Goal: Find specific page/section: Find specific page/section

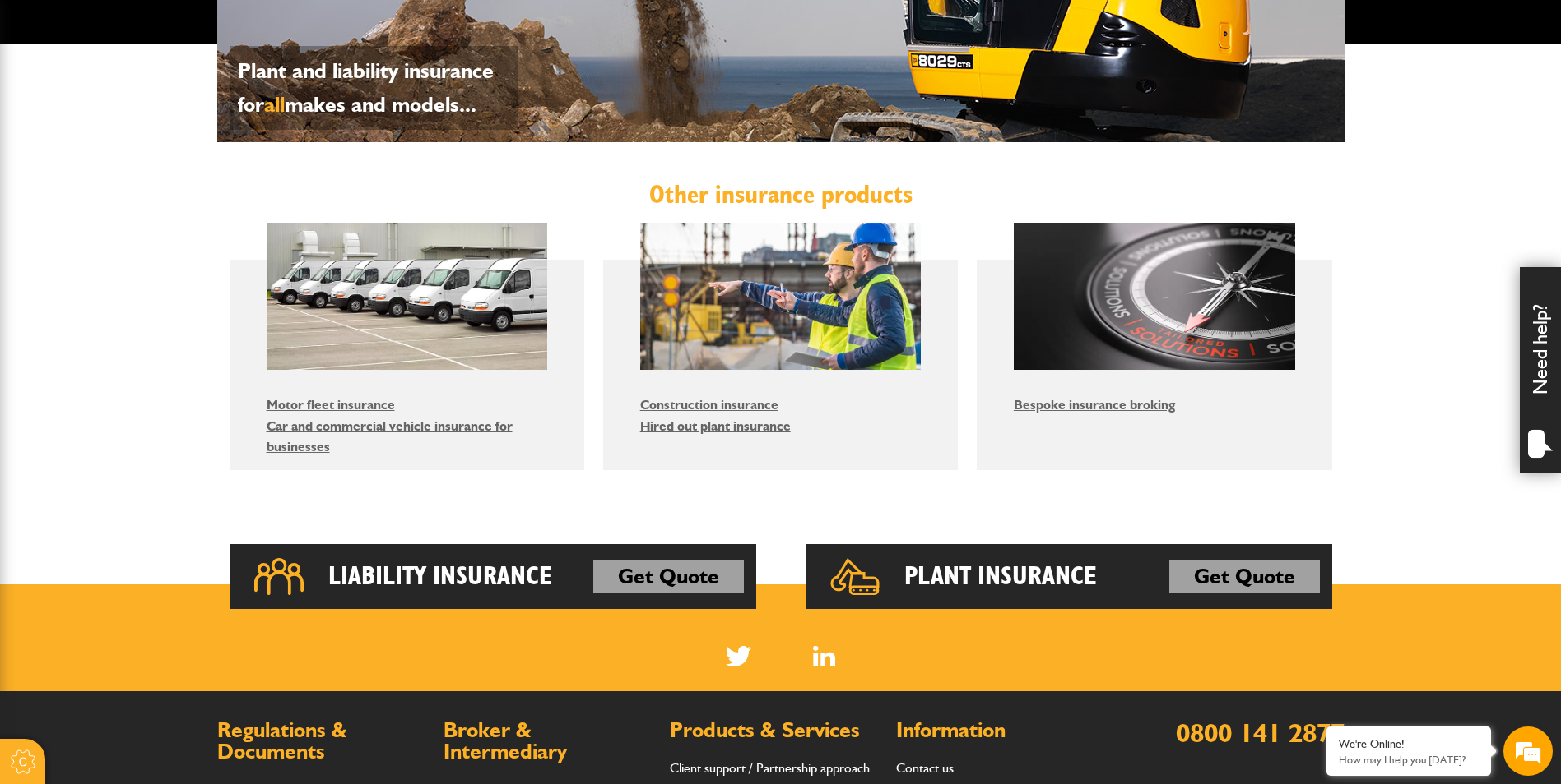
scroll to position [1152, 0]
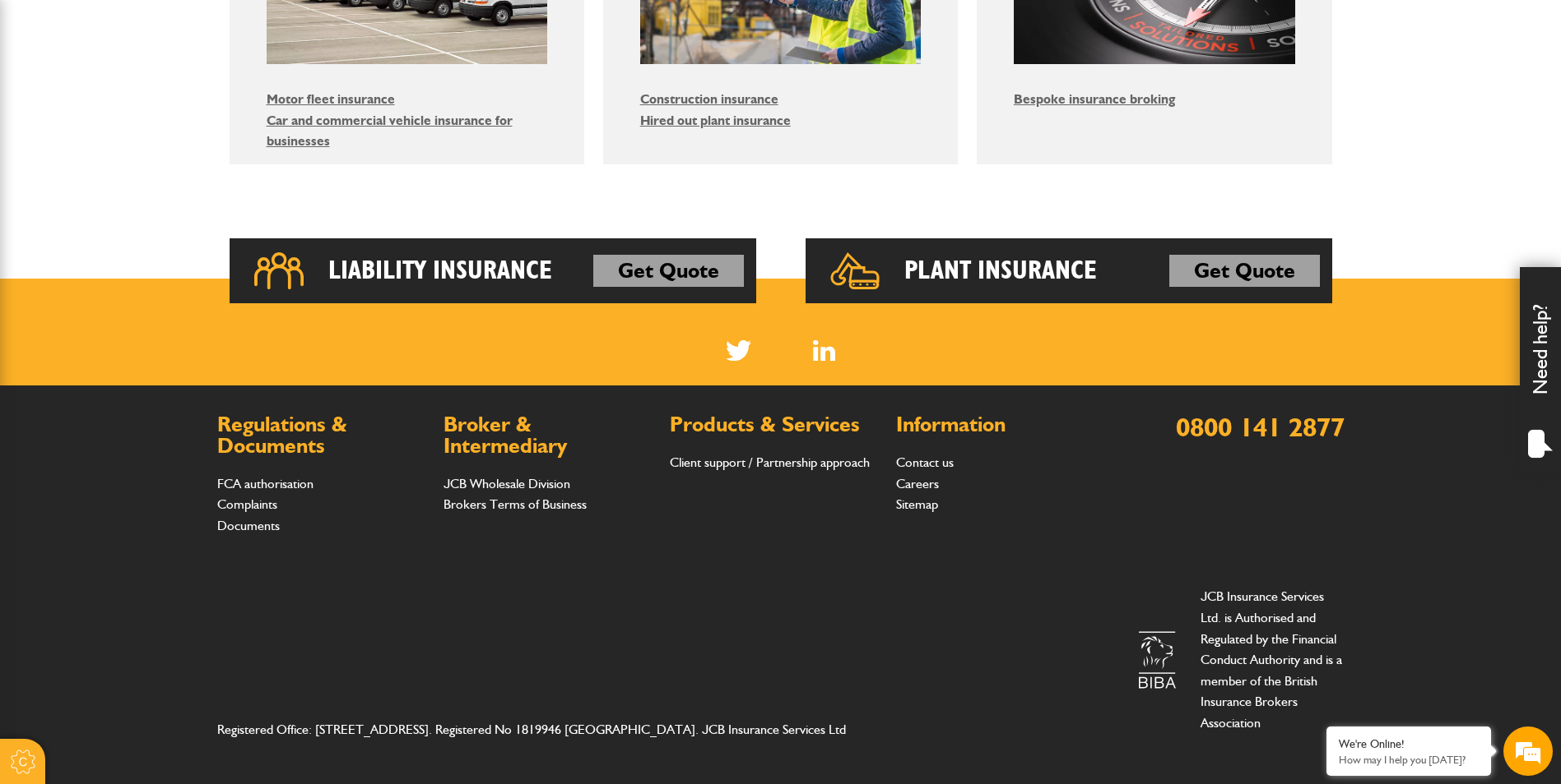
drag, startPoint x: 258, startPoint y: 520, endPoint x: 324, endPoint y: 519, distance: 66.0
click at [258, 520] on link "Documents" at bounding box center [249, 526] width 63 height 16
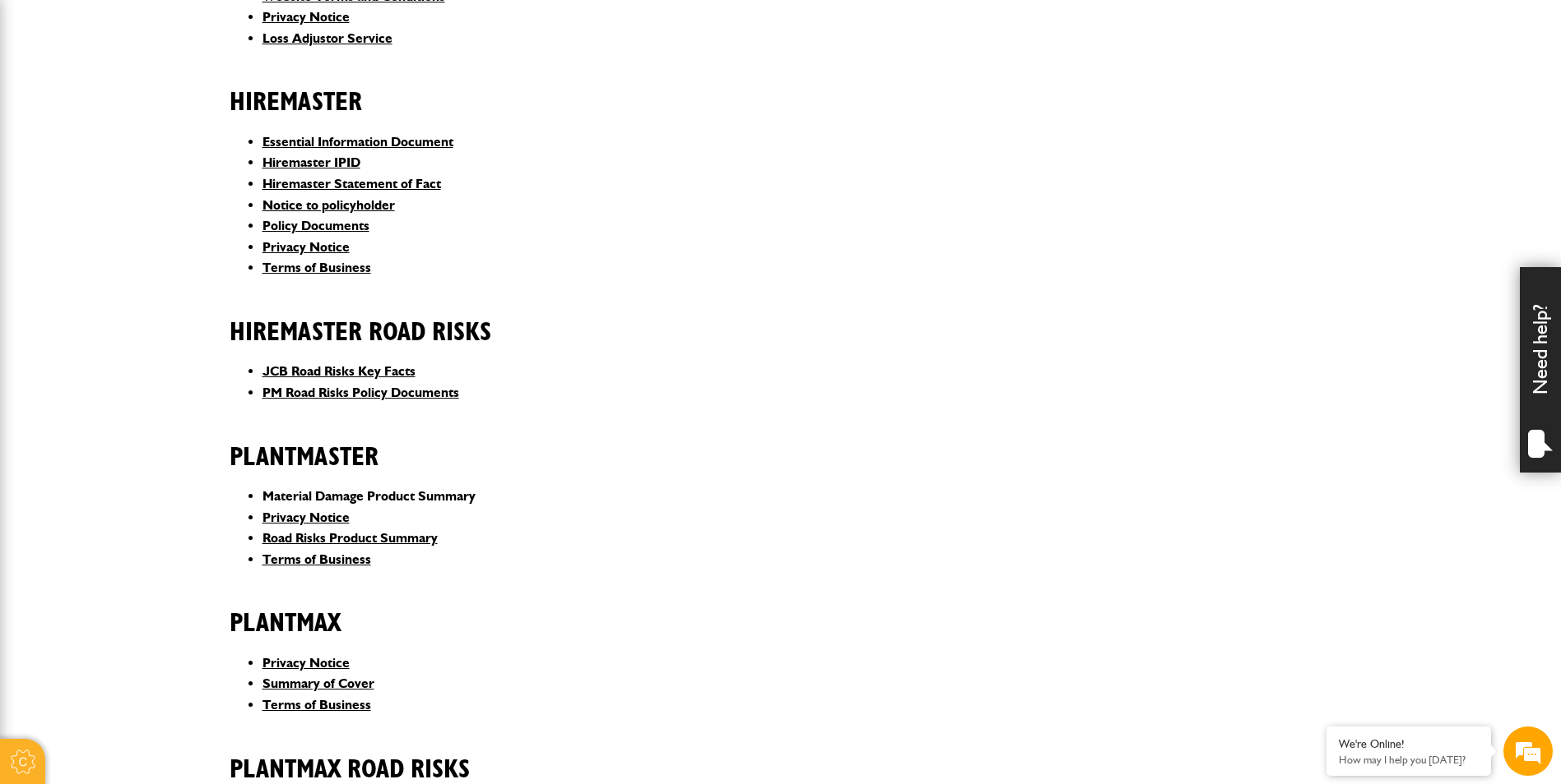
click at [340, 488] on link "Material Damage Product Summary" at bounding box center [369, 496] width 213 height 16
click at [363, 385] on link "PM Road Risks Policy Documents" at bounding box center [361, 392] width 197 height 16
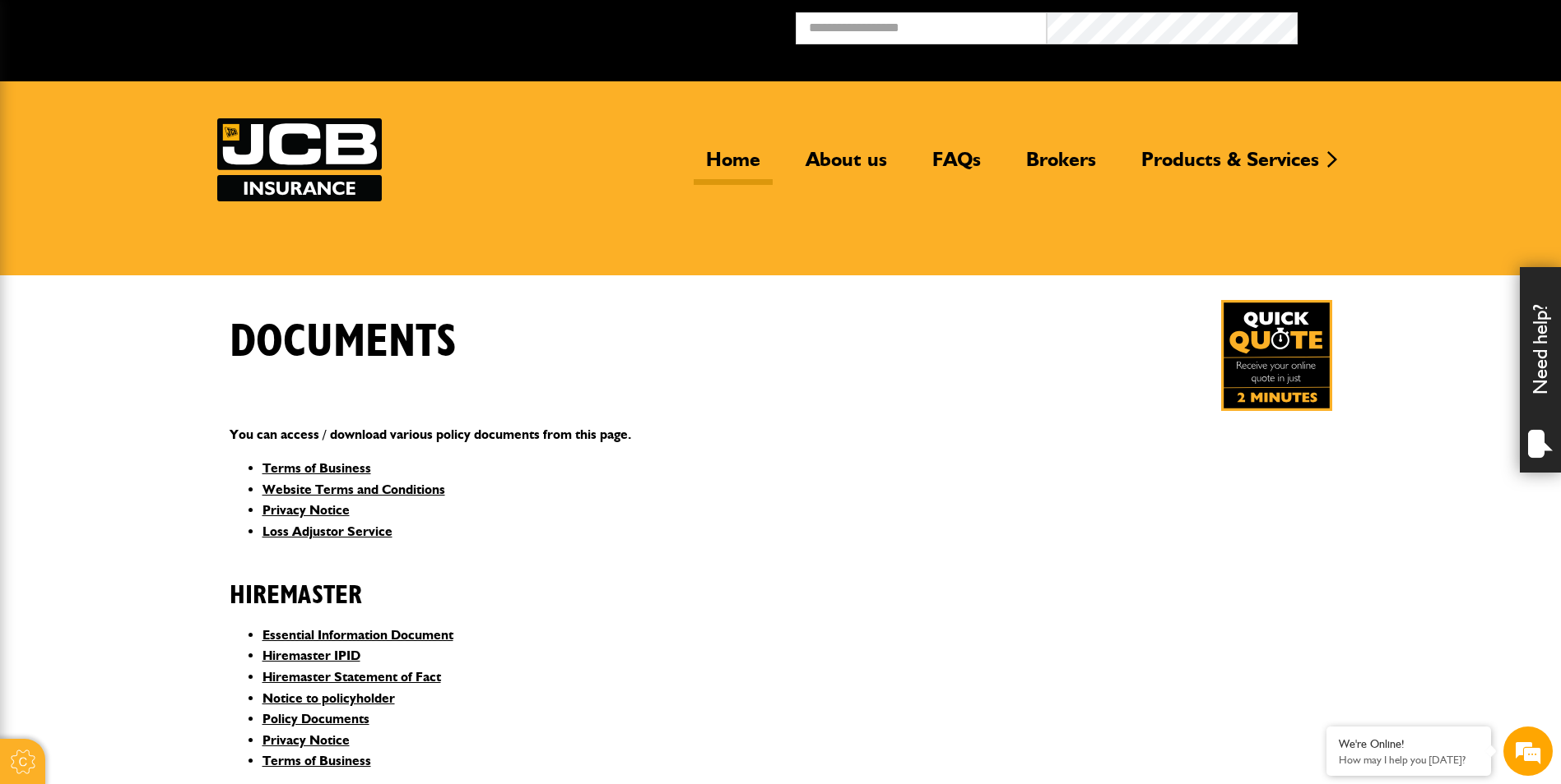
click at [713, 152] on link "Home" at bounding box center [733, 166] width 79 height 37
